Goal: Task Accomplishment & Management: Use online tool/utility

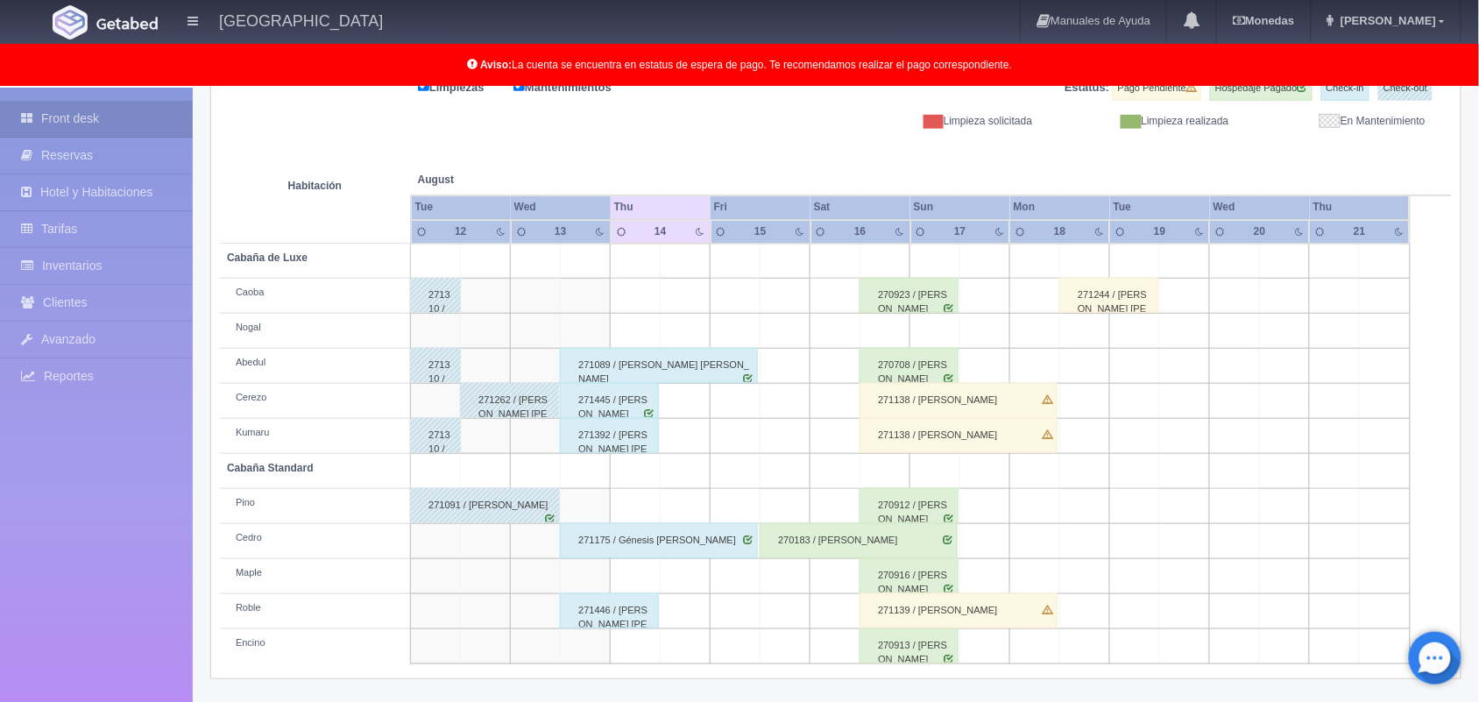
scroll to position [244, 0]
click at [594, 400] on div "271445 / [PERSON_NAME]" at bounding box center [609, 400] width 99 height 35
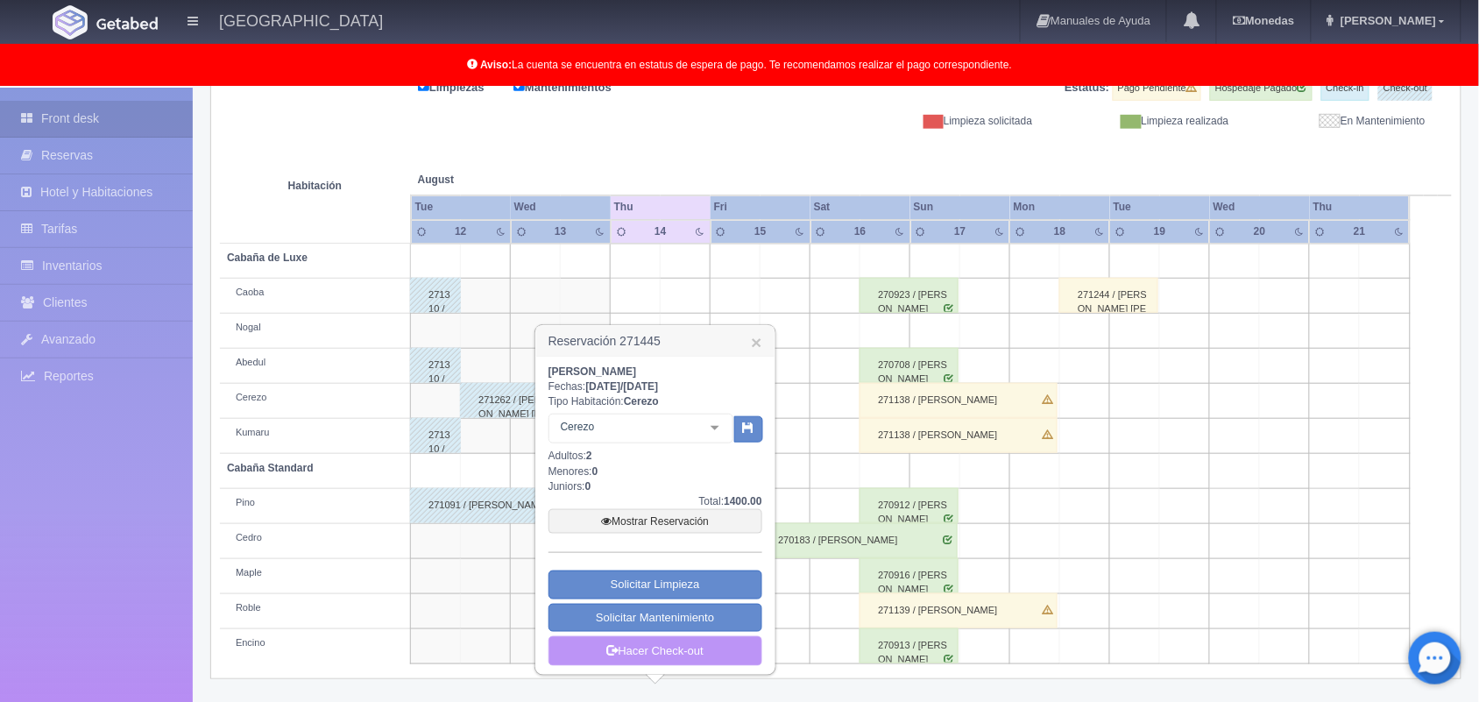
click at [705, 654] on link "Hacer Check-out" at bounding box center [655, 651] width 214 height 30
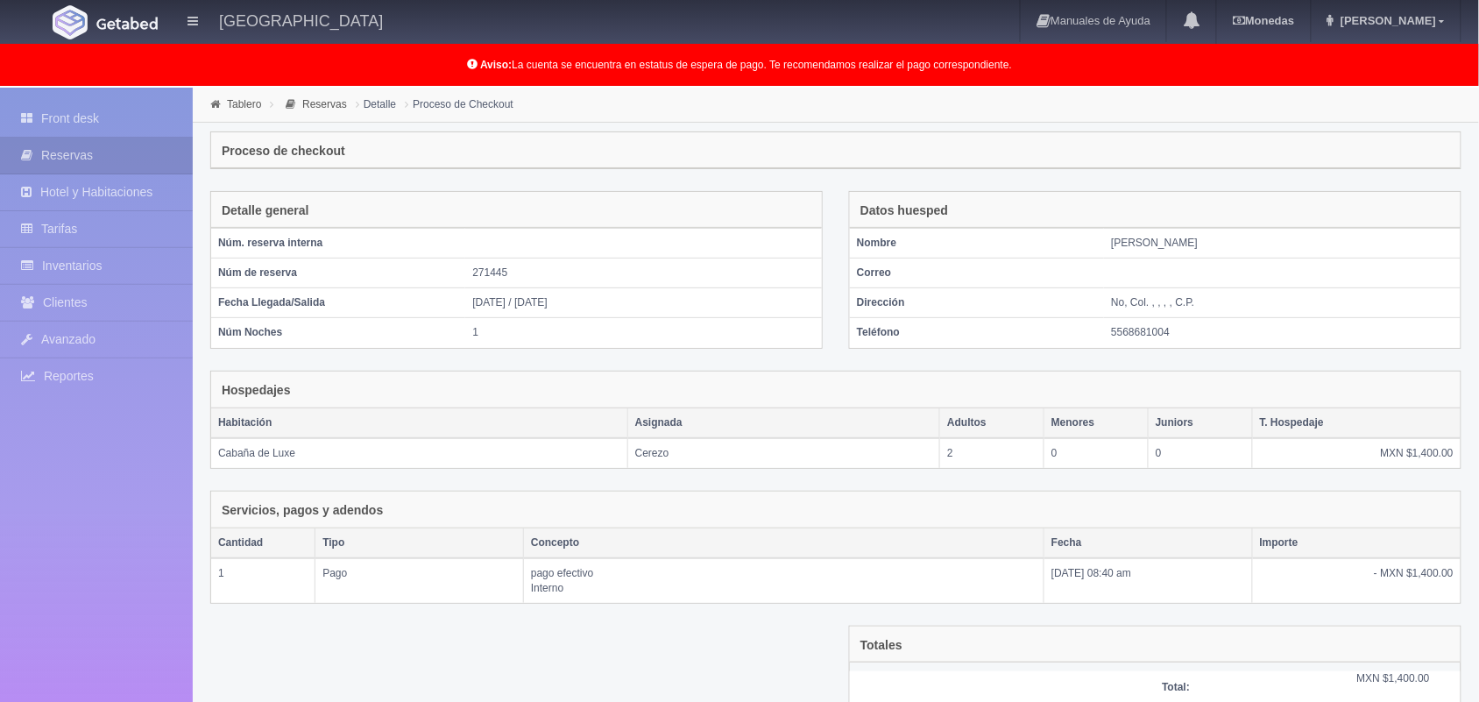
scroll to position [142, 0]
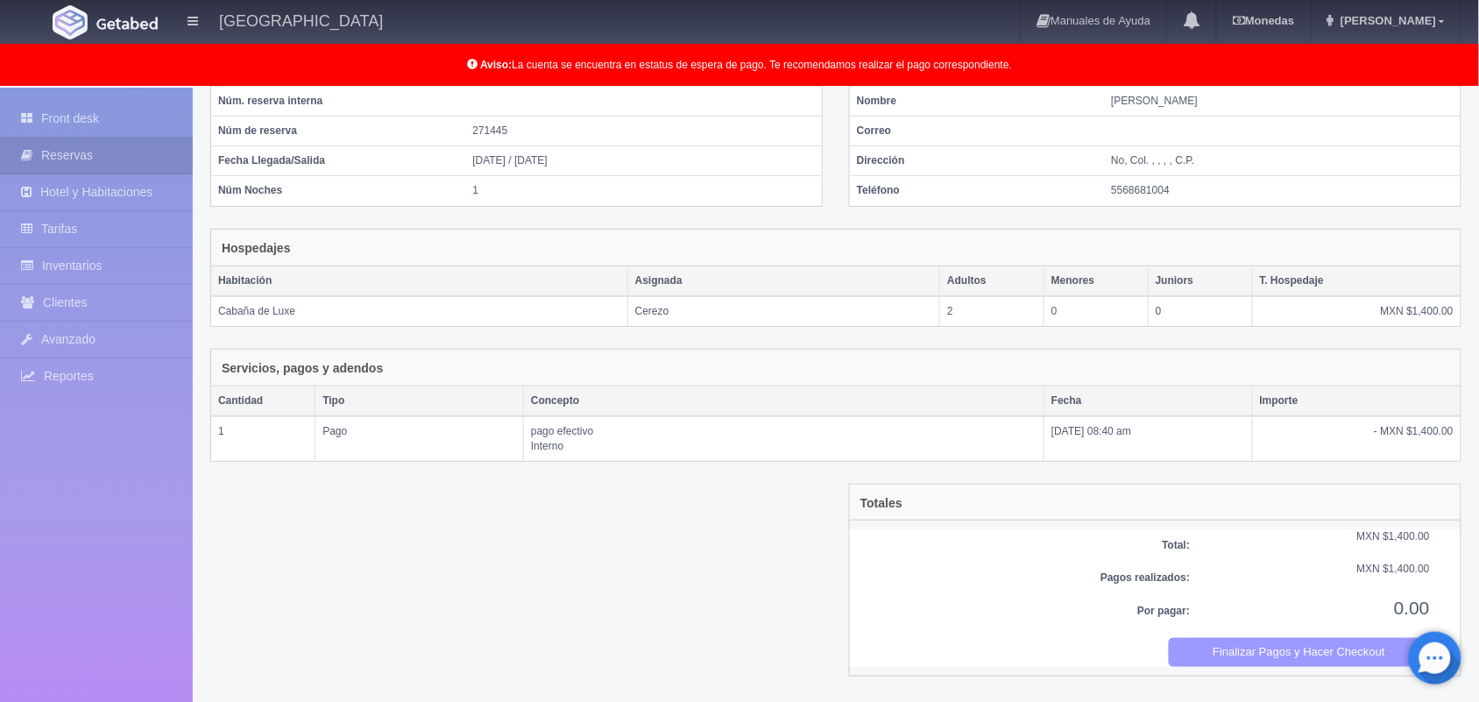
click at [1259, 653] on button "Finalizar Pagos y Hacer Checkout" at bounding box center [1300, 652] width 262 height 29
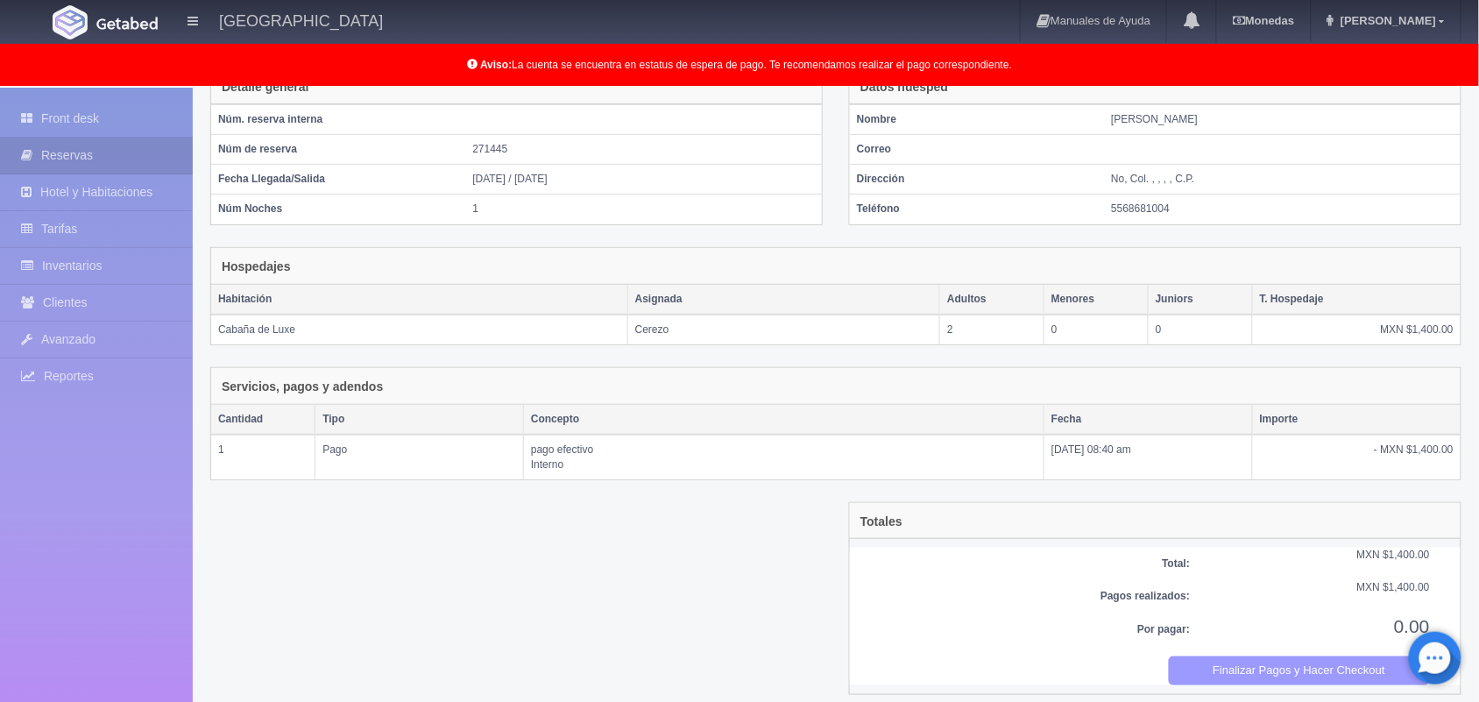
scroll to position [0, 0]
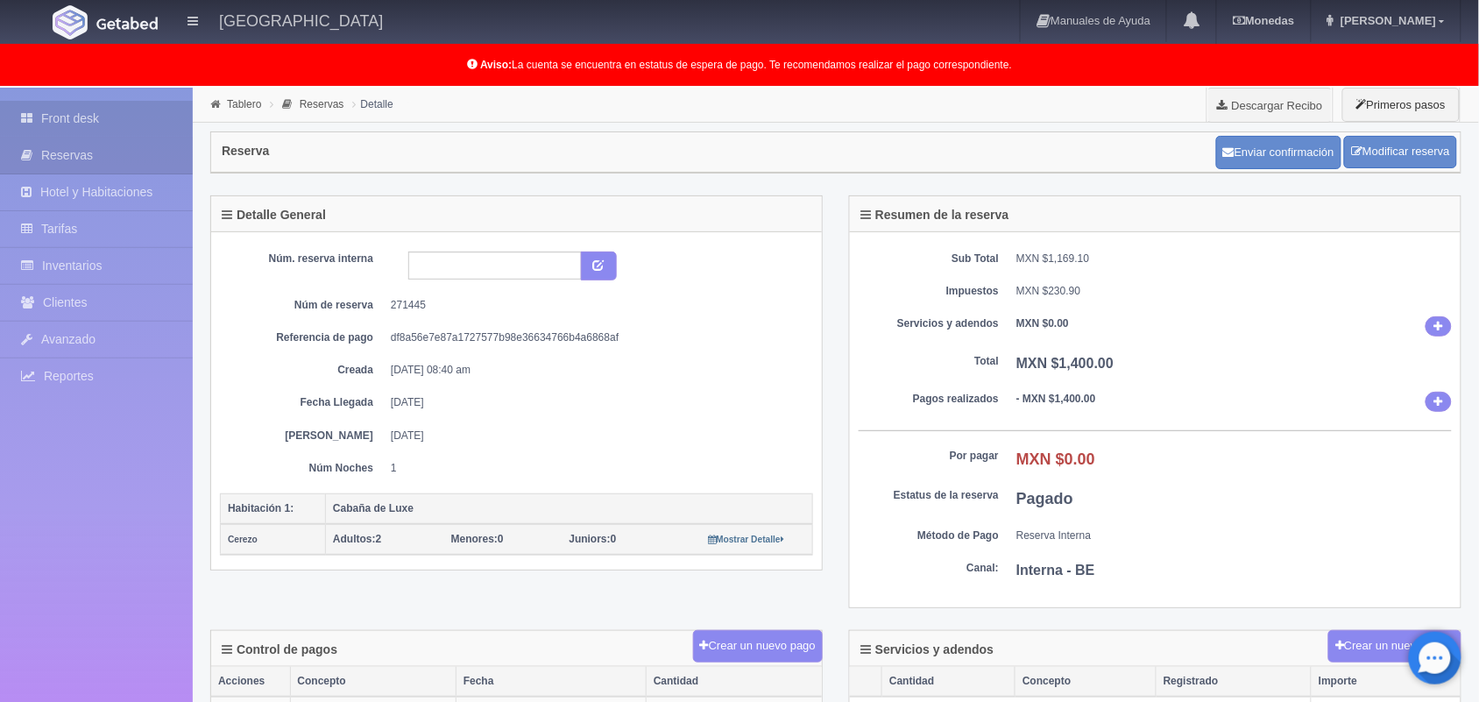
click at [112, 116] on link "Front desk" at bounding box center [96, 119] width 193 height 36
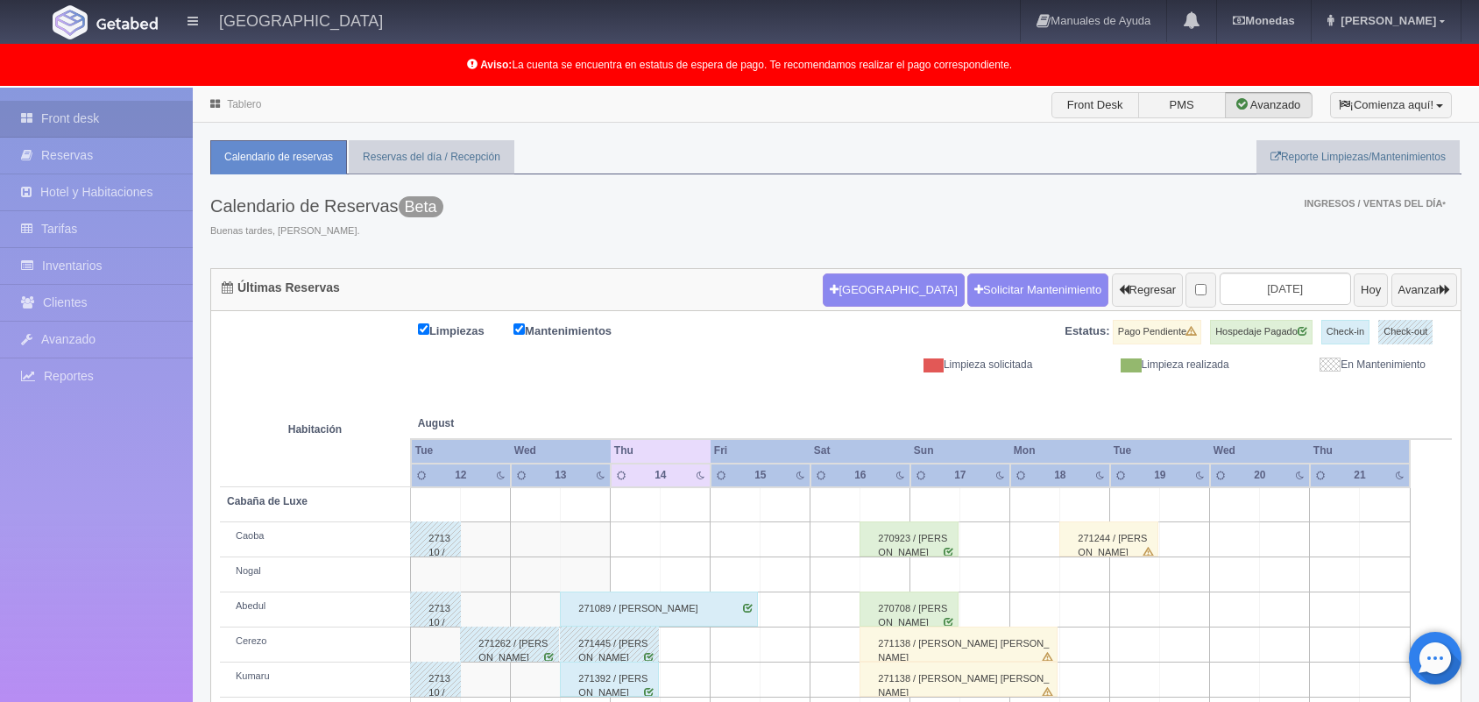
scroll to position [244, 0]
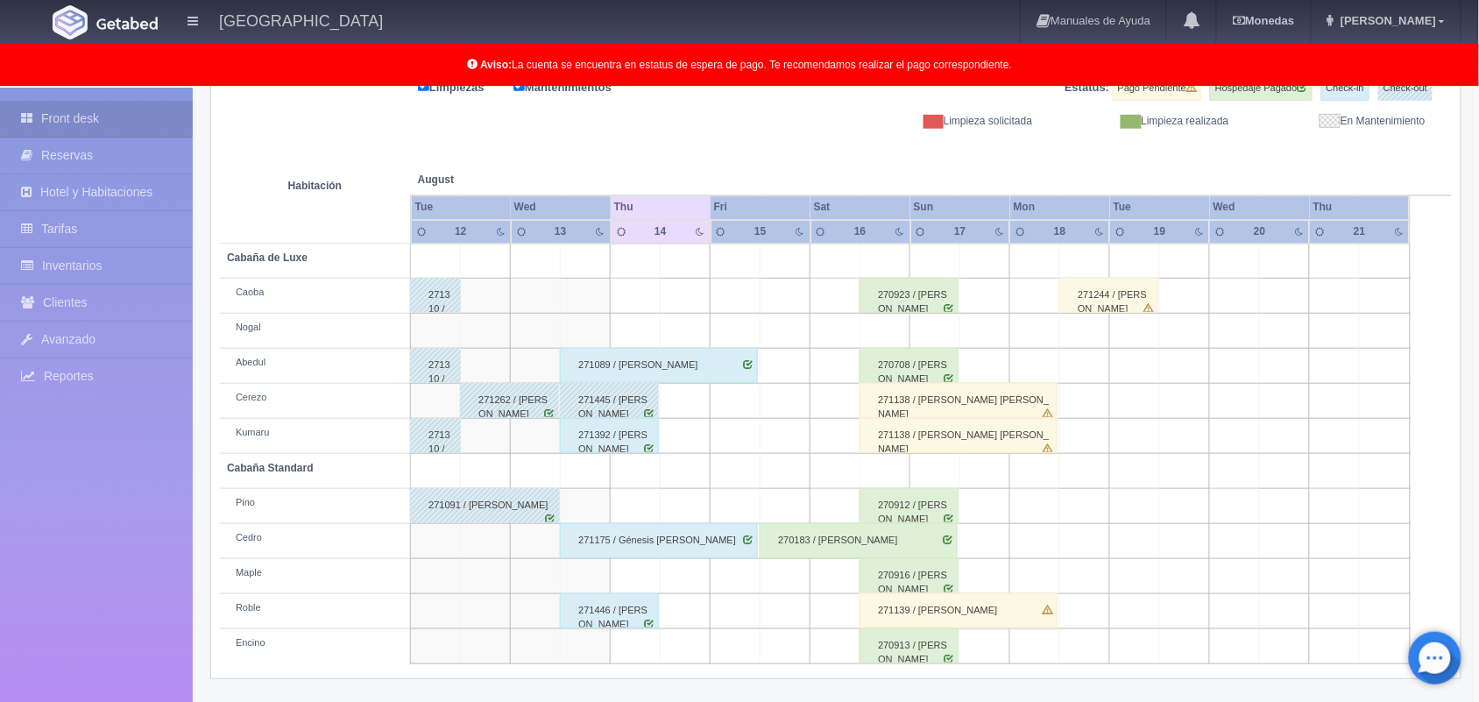
click at [642, 426] on div "271392 / Brandon Emmanuel Ramirez Ruiz" at bounding box center [609, 435] width 99 height 35
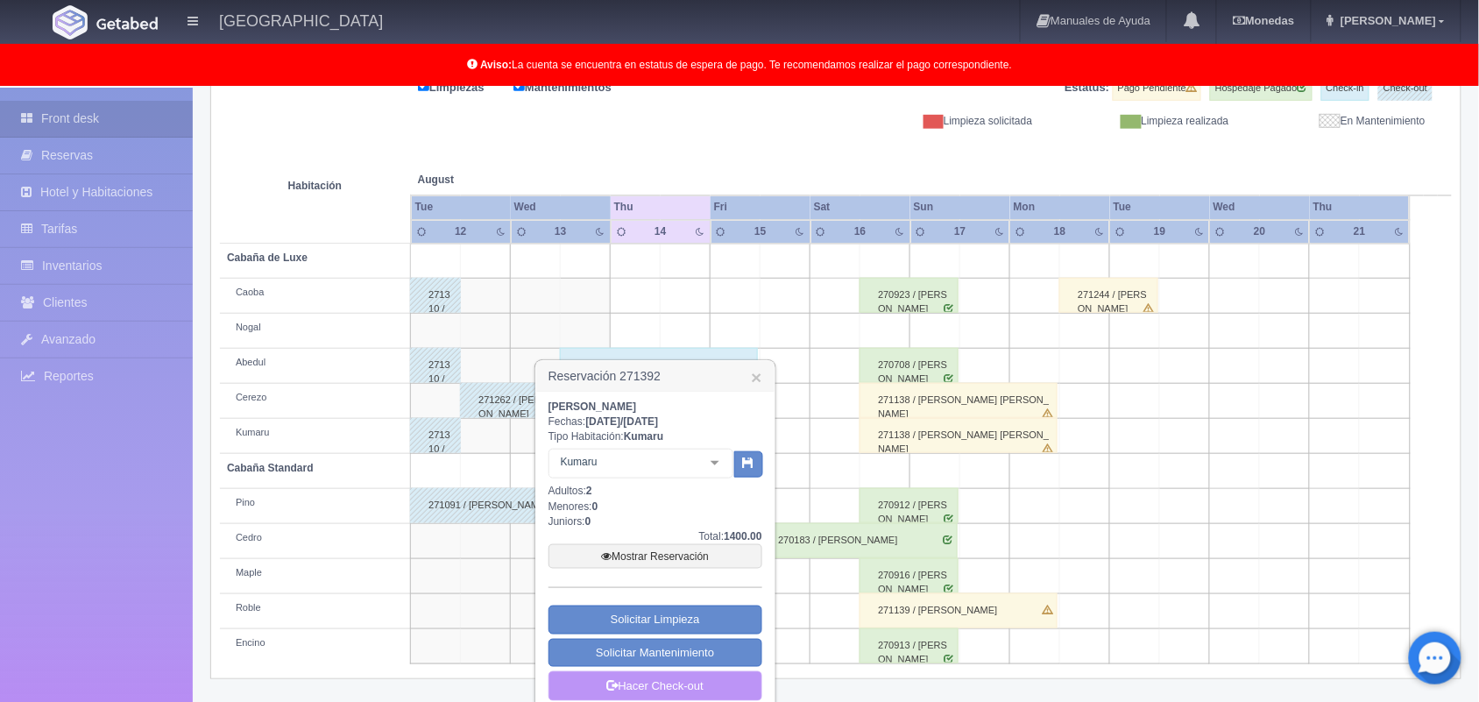
click at [702, 680] on link "Hacer Check-out" at bounding box center [655, 686] width 214 height 30
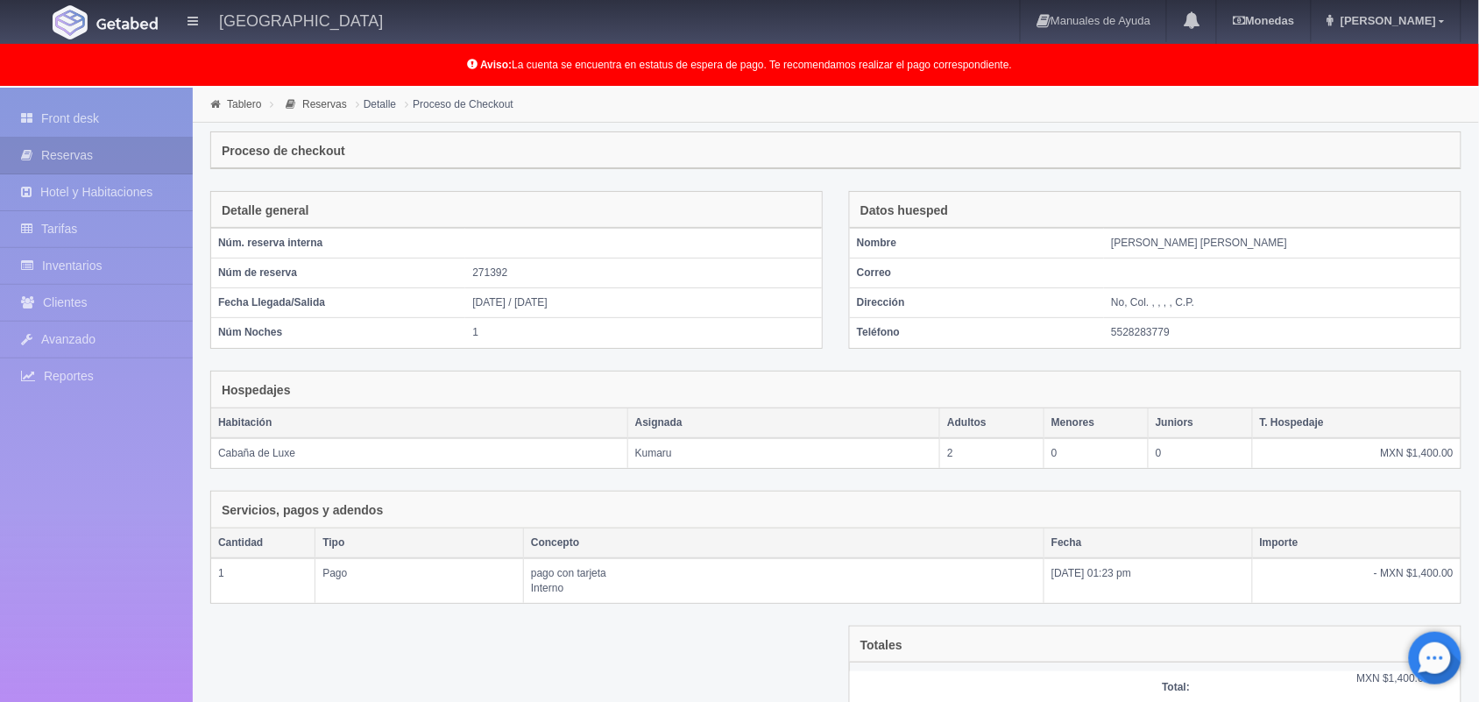
scroll to position [142, 0]
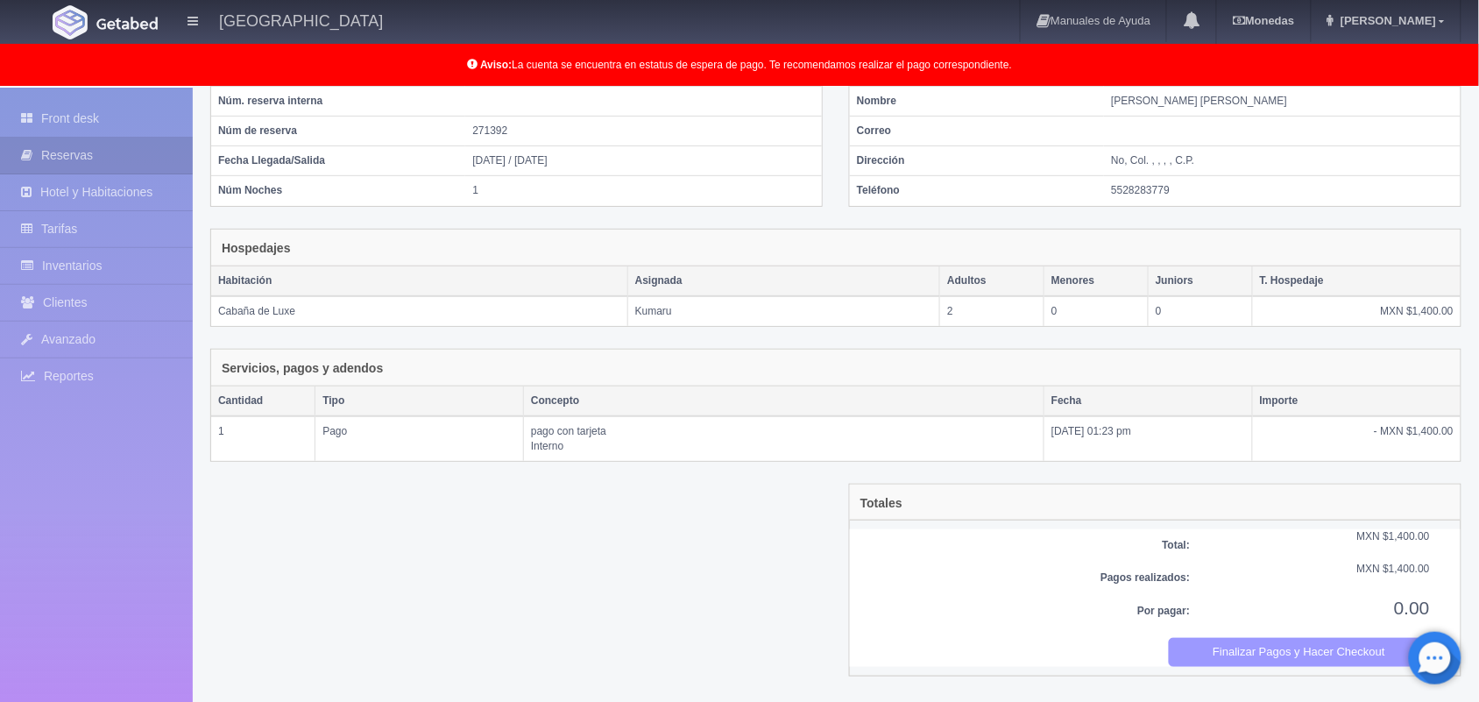
click at [1306, 657] on button "Finalizar Pagos y Hacer Checkout" at bounding box center [1300, 652] width 262 height 29
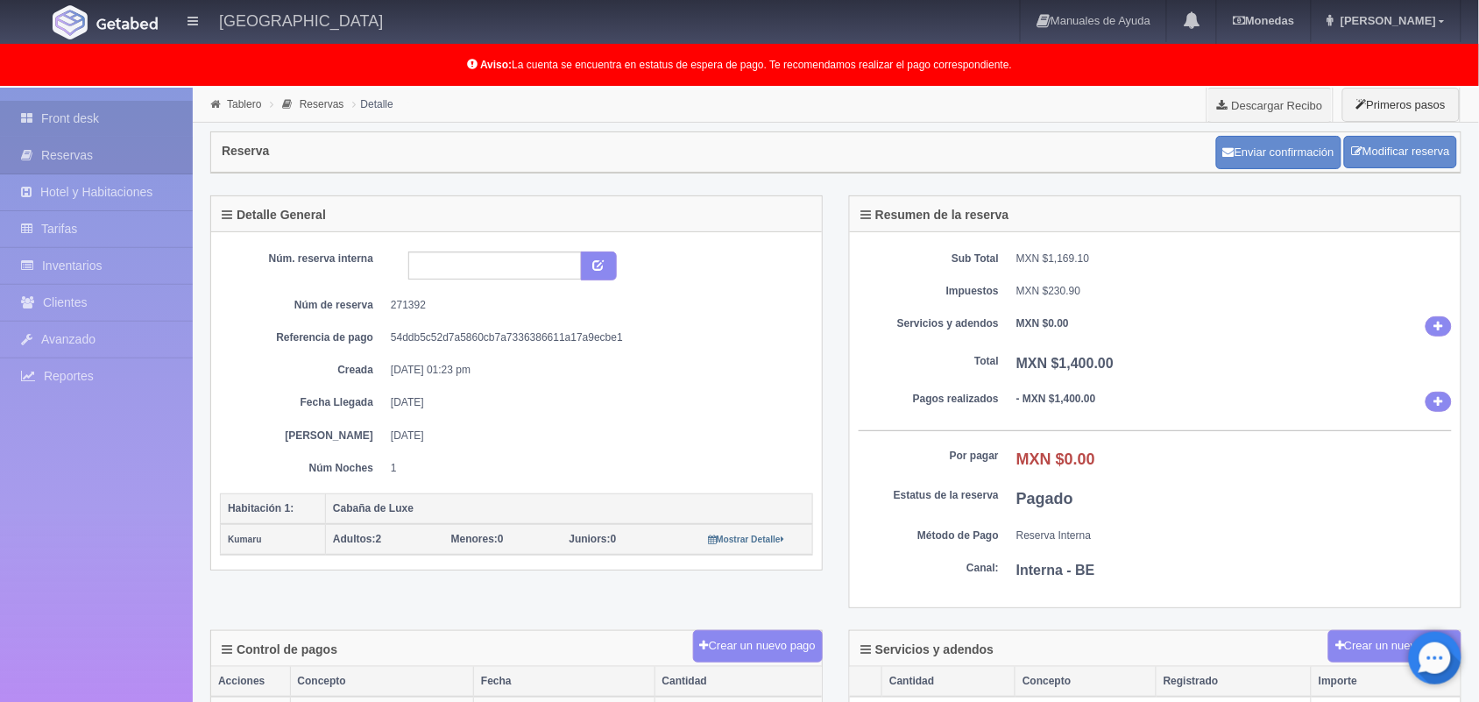
click at [110, 120] on link "Front desk" at bounding box center [96, 119] width 193 height 36
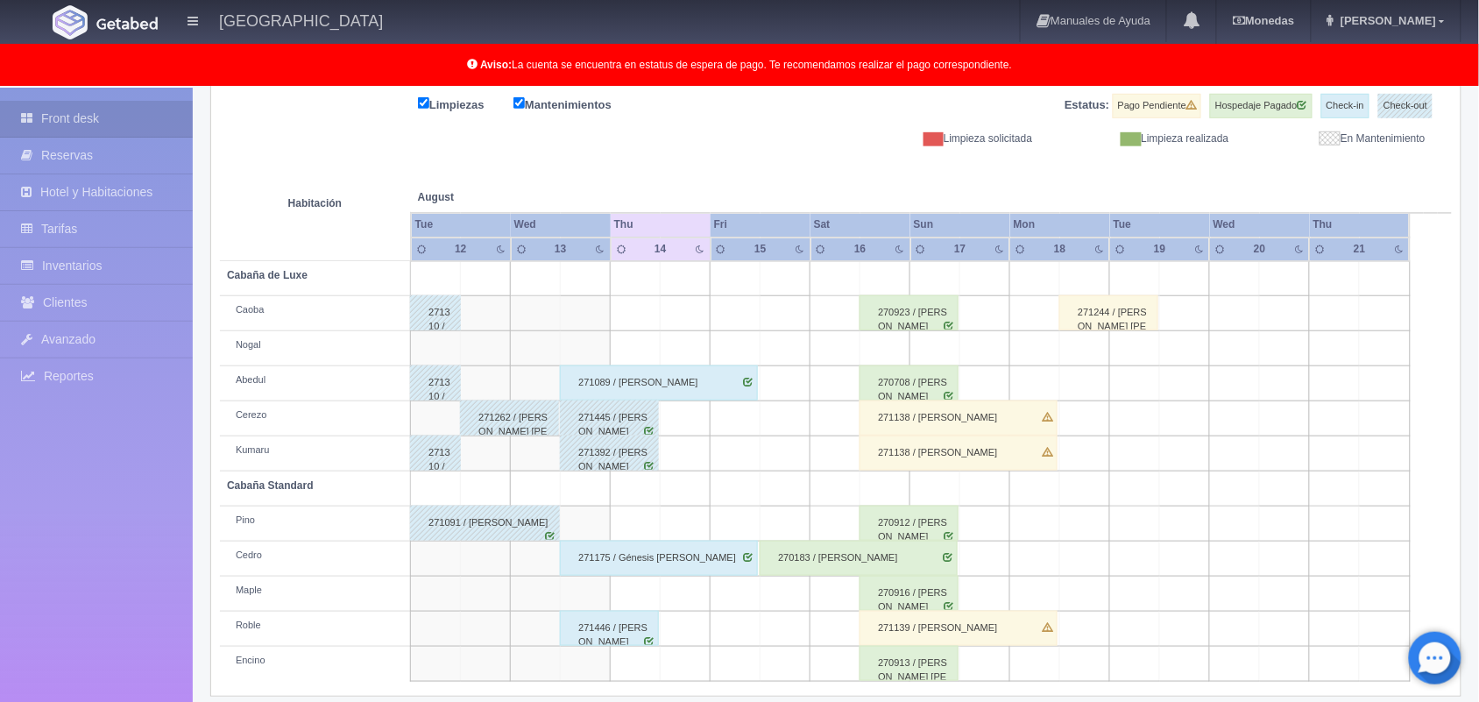
scroll to position [244, 0]
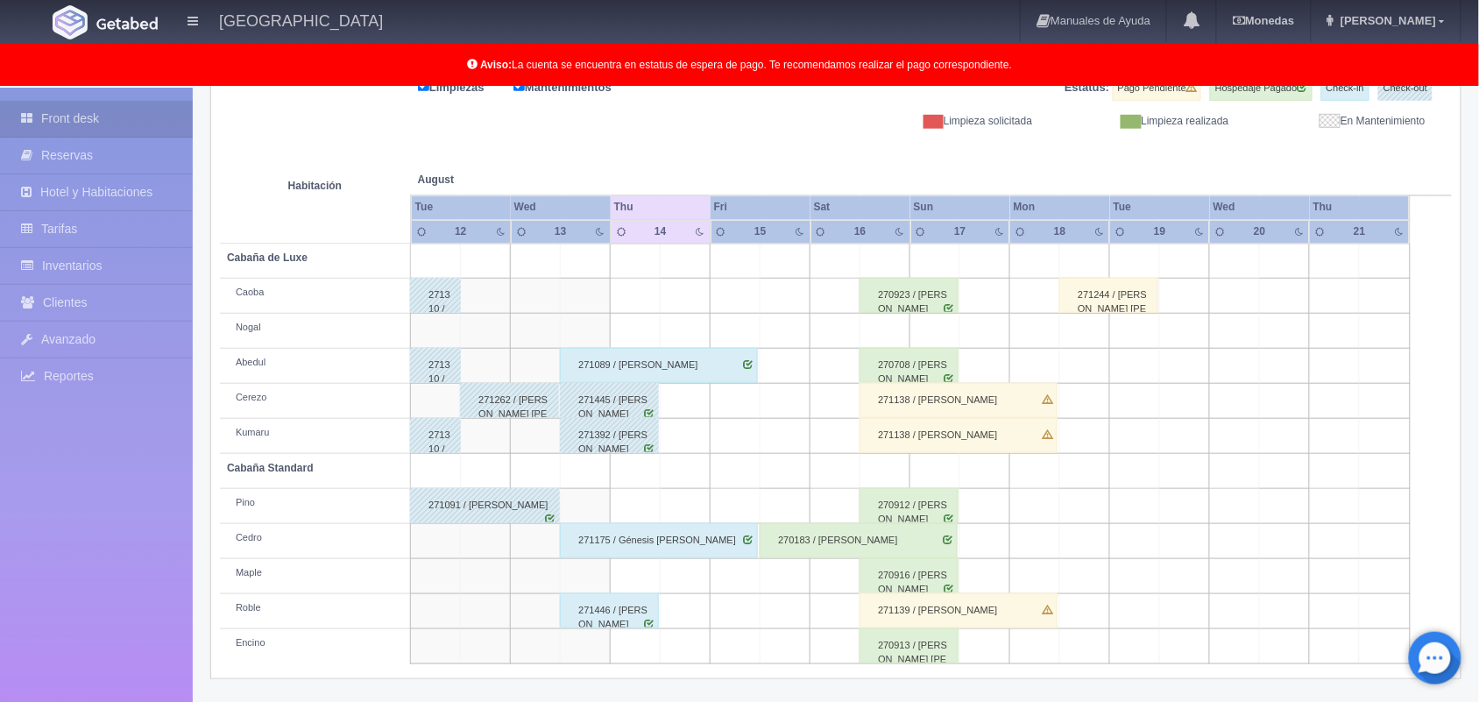
click at [607, 614] on div "271446 / [PERSON_NAME]" at bounding box center [609, 610] width 99 height 35
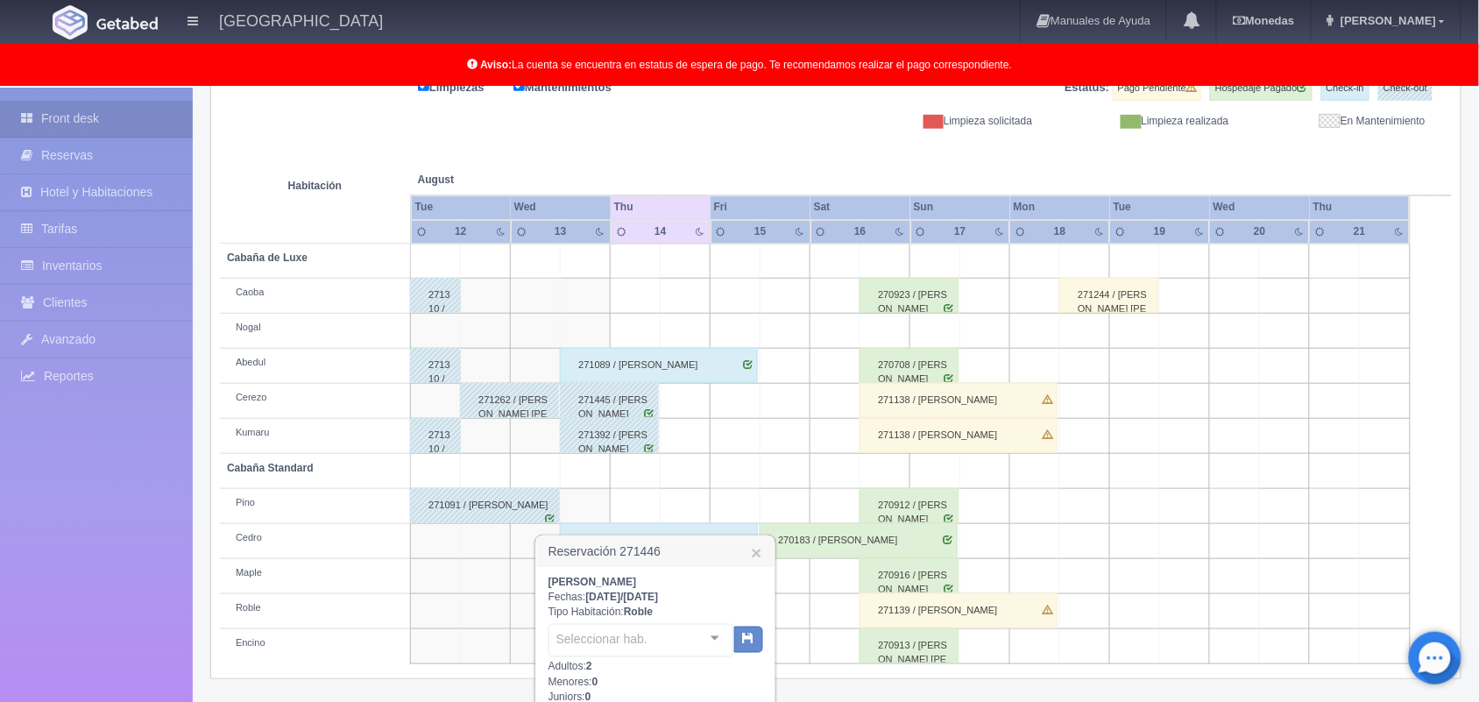
scroll to position [438, 0]
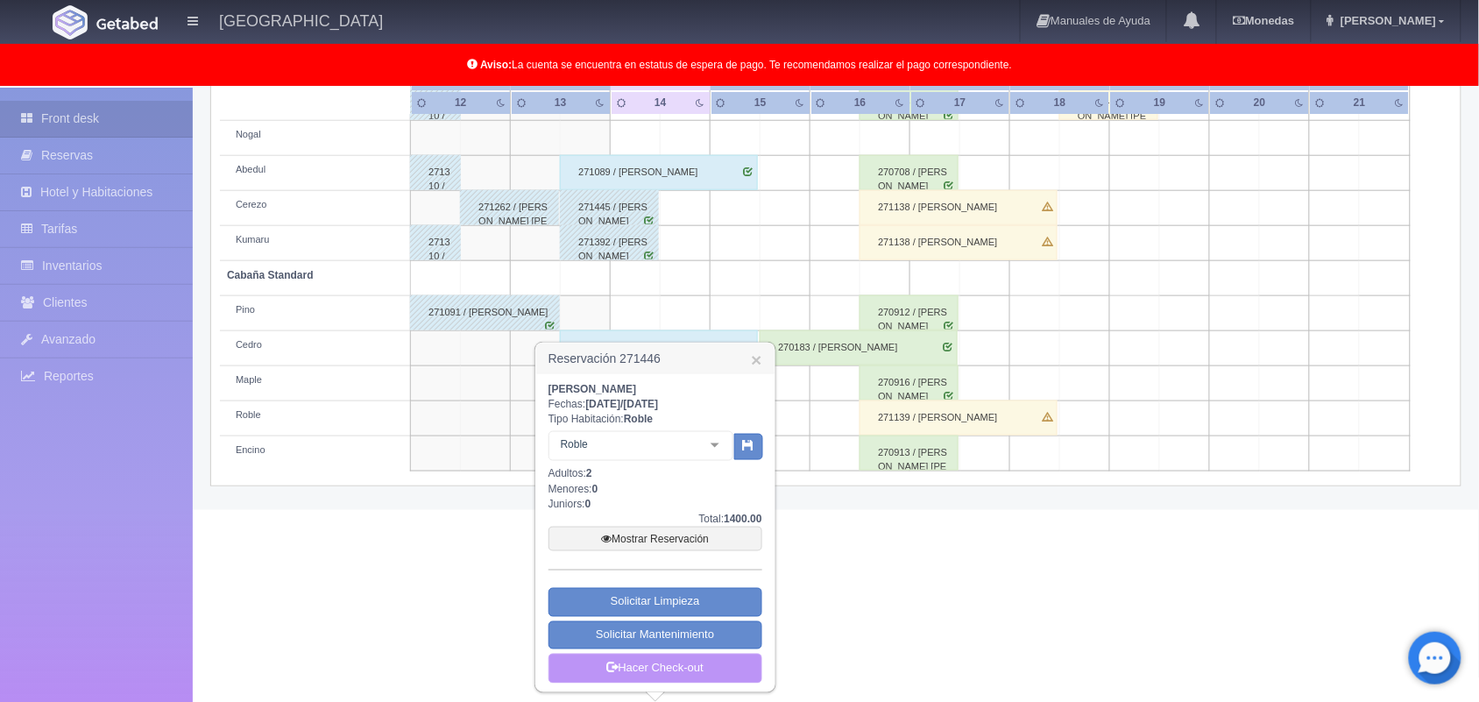
click at [664, 658] on link "Hacer Check-out" at bounding box center [655, 669] width 214 height 30
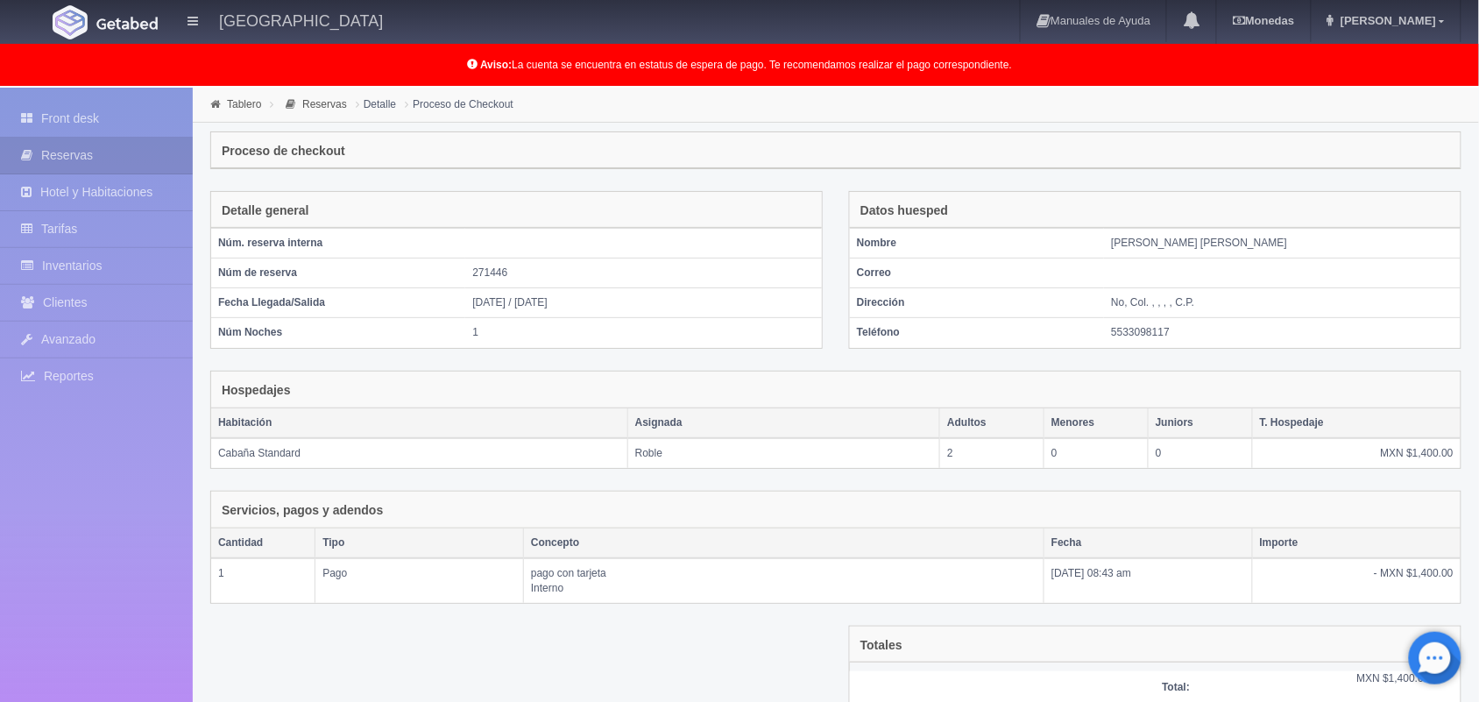
scroll to position [142, 0]
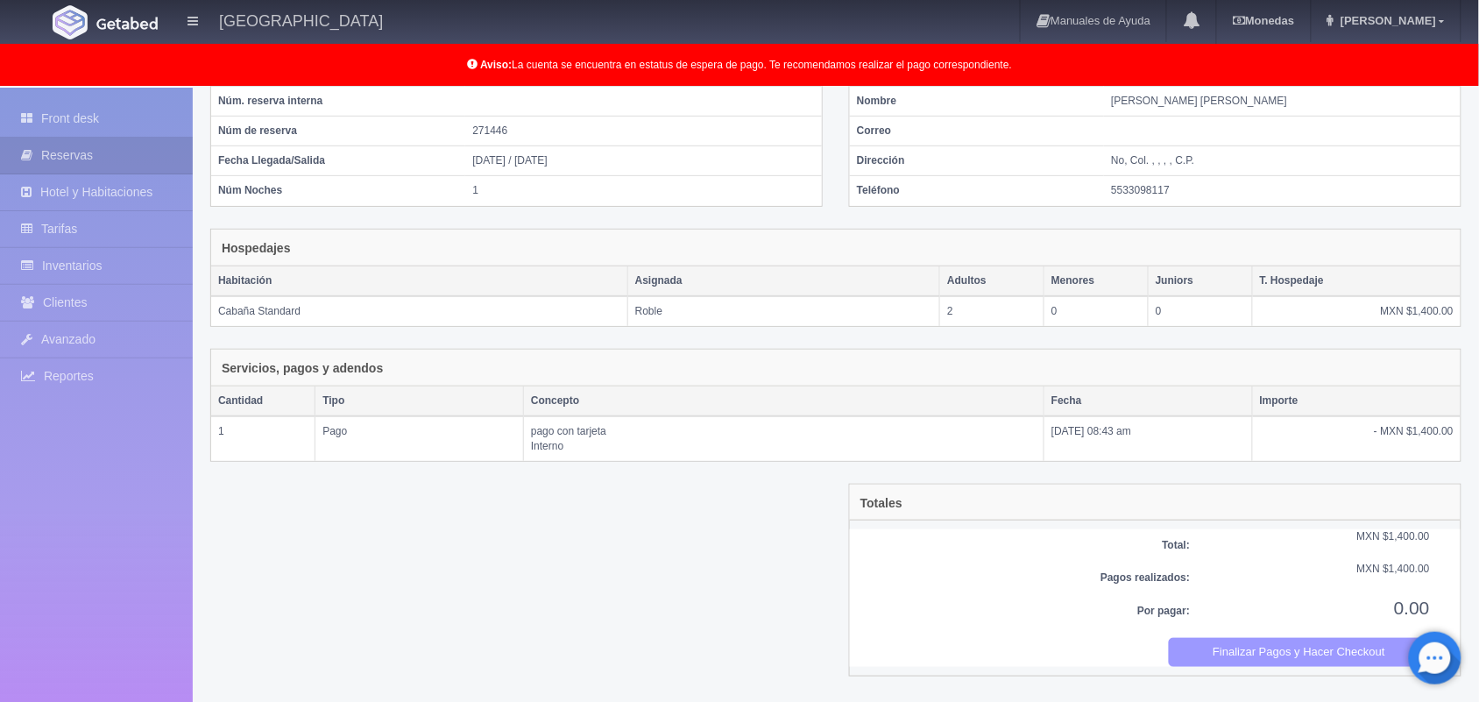
click at [1299, 661] on button "Finalizar Pagos y Hacer Checkout" at bounding box center [1300, 652] width 262 height 29
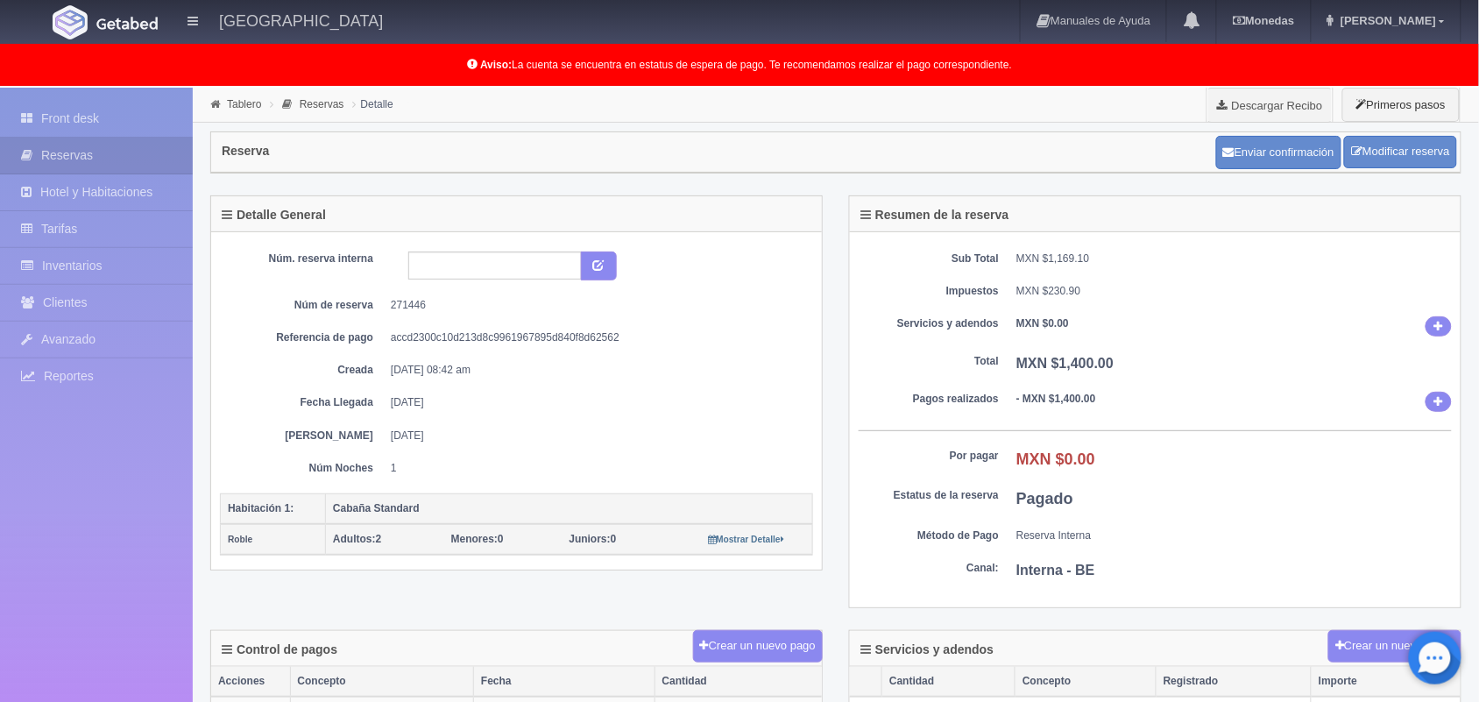
scroll to position [32, 0]
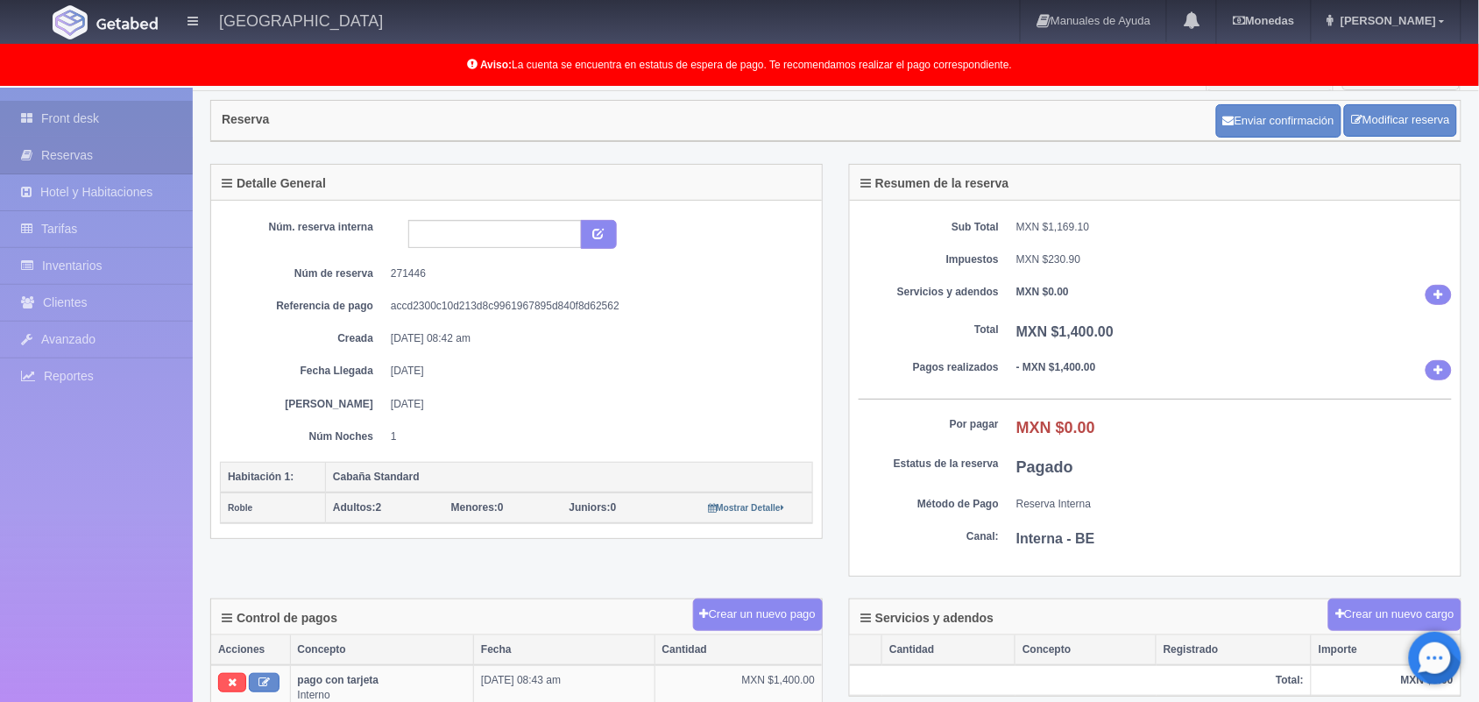
click at [71, 108] on link "Front desk" at bounding box center [96, 119] width 193 height 36
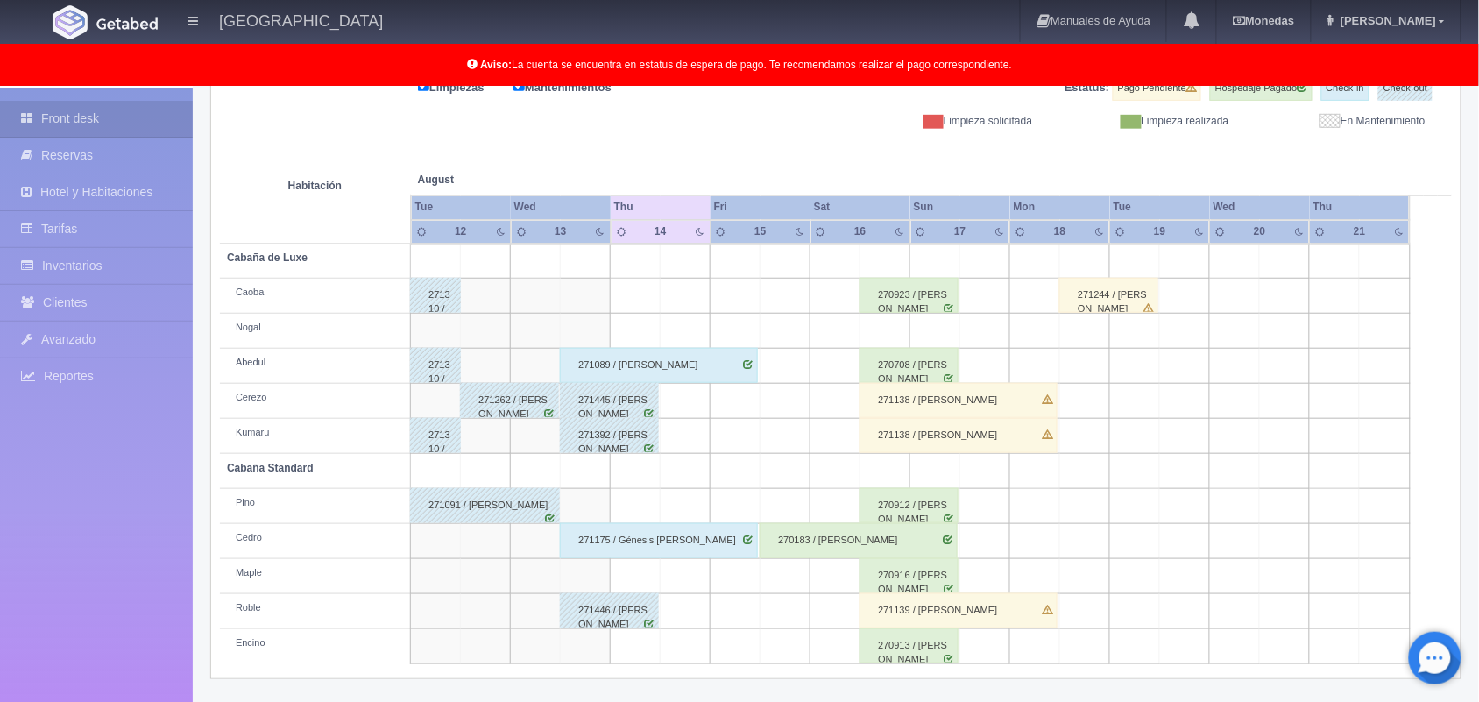
scroll to position [243, 0]
